Goal: Task Accomplishment & Management: Use online tool/utility

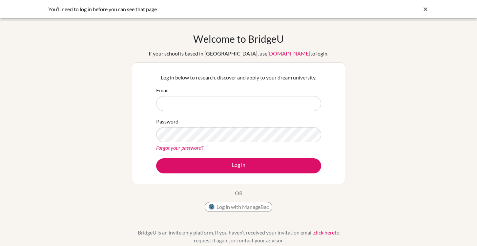
click at [191, 109] on input "Email" at bounding box center [238, 103] width 165 height 15
type input "[EMAIL_ADDRESS][DOMAIN_NAME]"
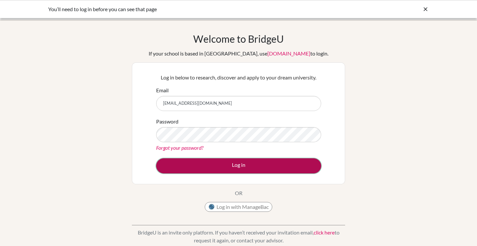
click at [224, 165] on button "Log in" at bounding box center [238, 165] width 165 height 15
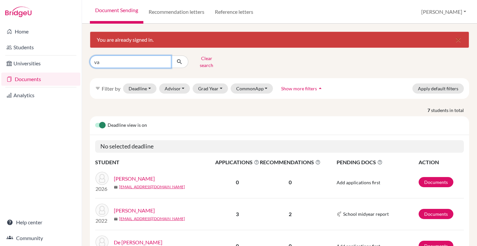
click at [128, 63] on input "va" at bounding box center [130, 61] width 81 height 12
type input "[PERSON_NAME]"
click button "submit" at bounding box center [179, 61] width 17 height 12
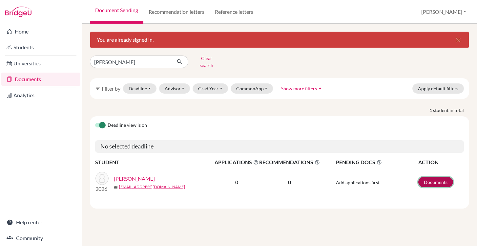
click at [432, 177] on link "Documents" at bounding box center [435, 182] width 35 height 10
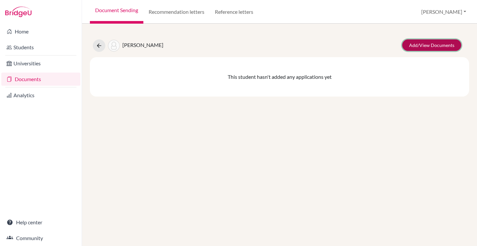
click at [425, 49] on link "Add/View Documents" at bounding box center [431, 44] width 59 height 11
